Goal: Find specific page/section: Find specific page/section

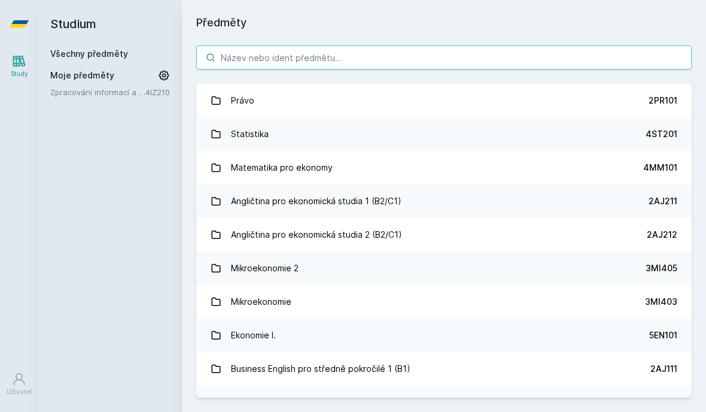
click at [471, 66] on input "search" at bounding box center [443, 57] width 495 height 24
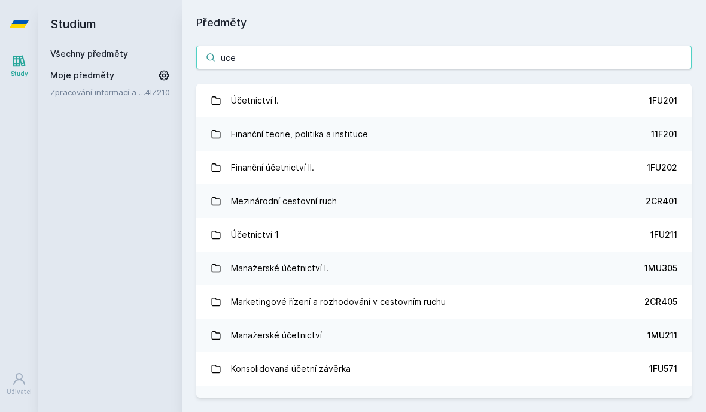
type input "ucet"
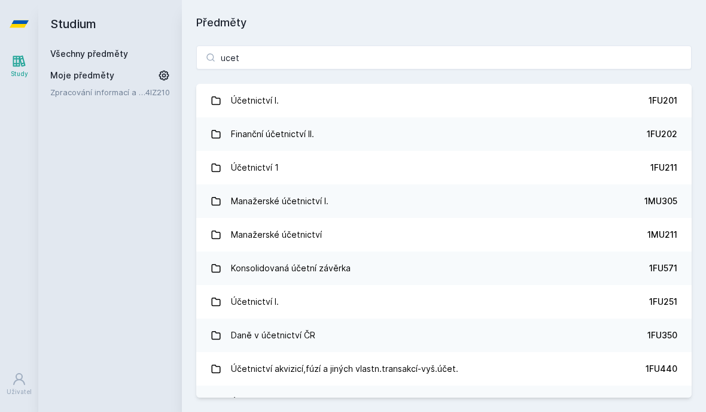
click at [394, 108] on link "Účetnictví I. 1FU201" at bounding box center [443, 101] width 495 height 34
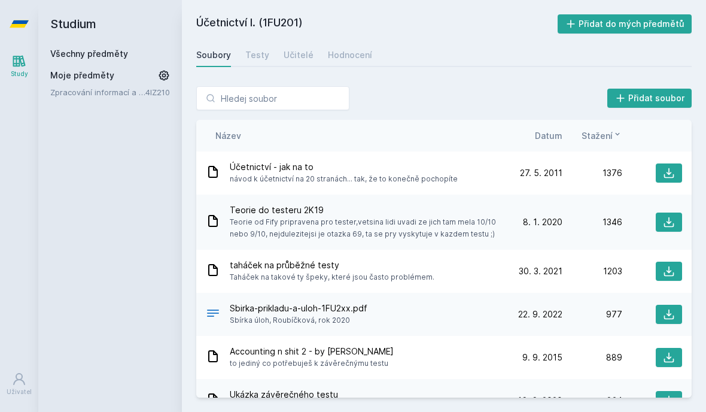
click at [549, 133] on span "Datum" at bounding box center [549, 135] width 28 height 13
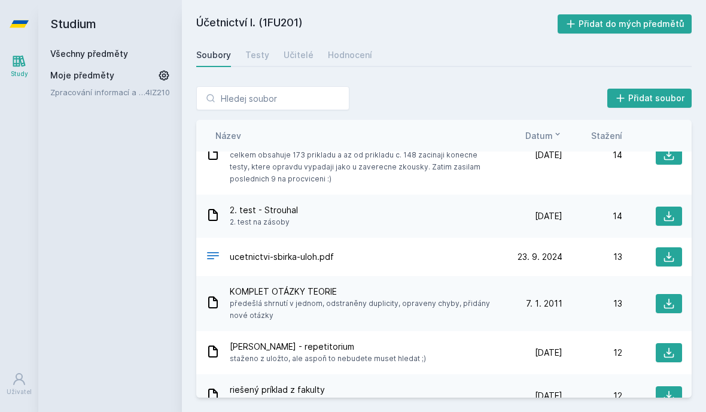
scroll to position [2751, 0]
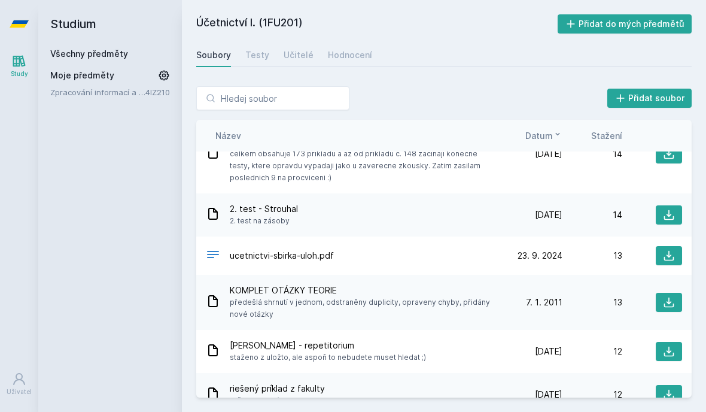
click at [611, 141] on span "Stažení" at bounding box center [606, 135] width 31 height 13
click at [604, 135] on span "Stažení" at bounding box center [596, 135] width 31 height 13
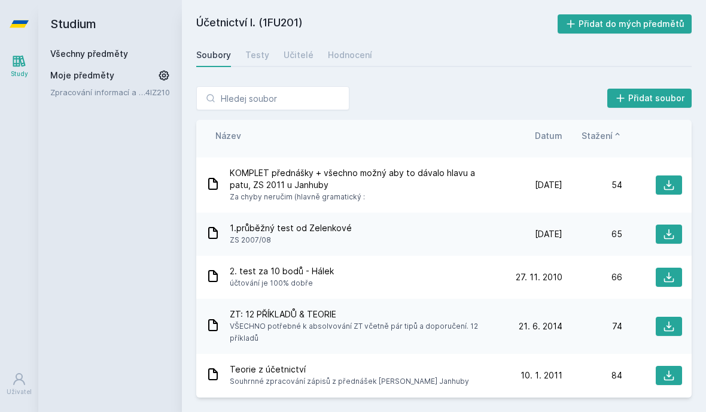
click at [605, 132] on span "Stažení" at bounding box center [596, 135] width 31 height 13
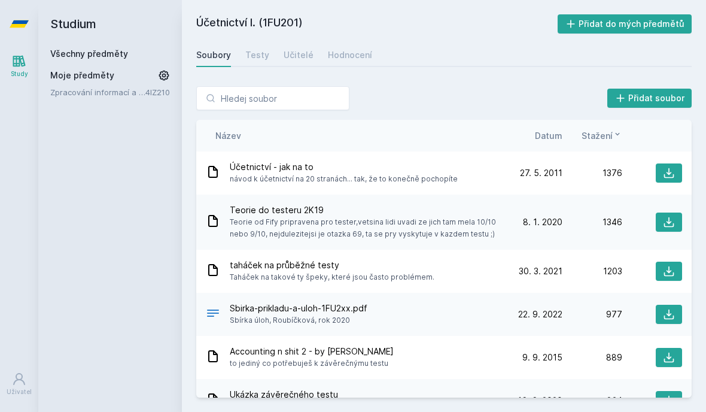
scroll to position [0, 0]
click at [598, 134] on span "Stažení" at bounding box center [596, 135] width 31 height 13
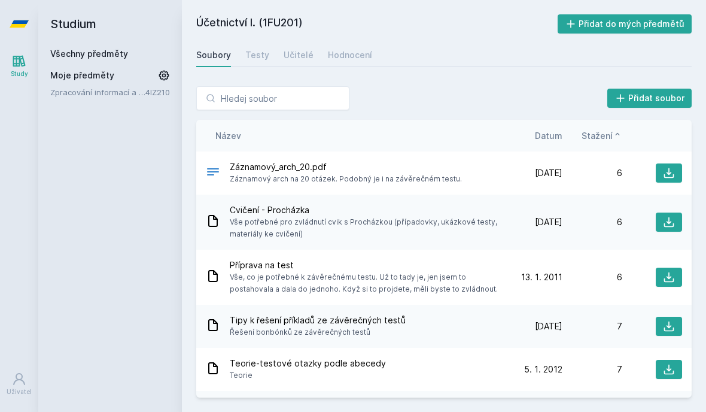
click at [604, 135] on span "Stažení" at bounding box center [596, 135] width 31 height 13
